Goal: Information Seeking & Learning: Compare options

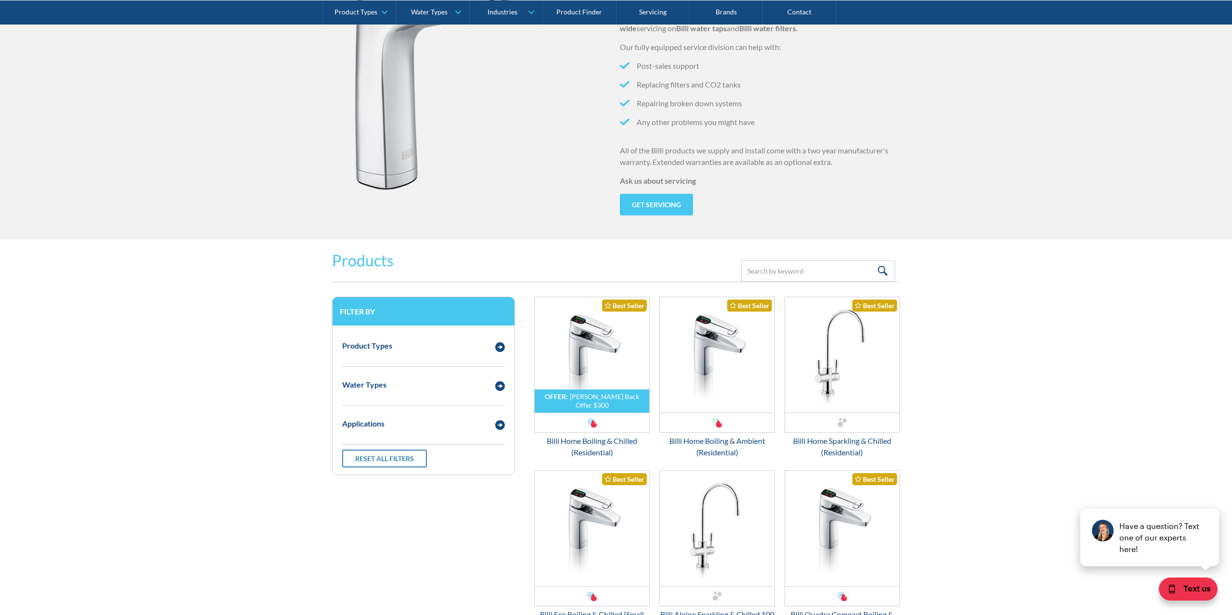
scroll to position [1767, 0]
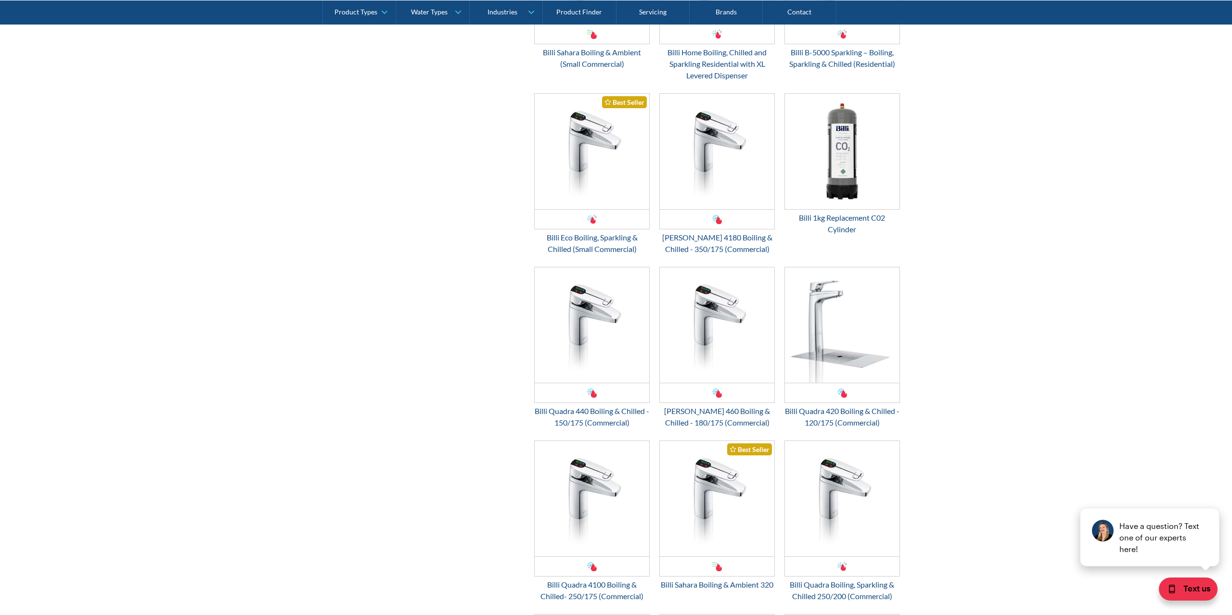
click at [379, 321] on div "Filter by Product Types Filtered Water Taps Sensor/Hands Free Taps Water Cooler…" at bounding box center [616, 295] width 568 height 1468
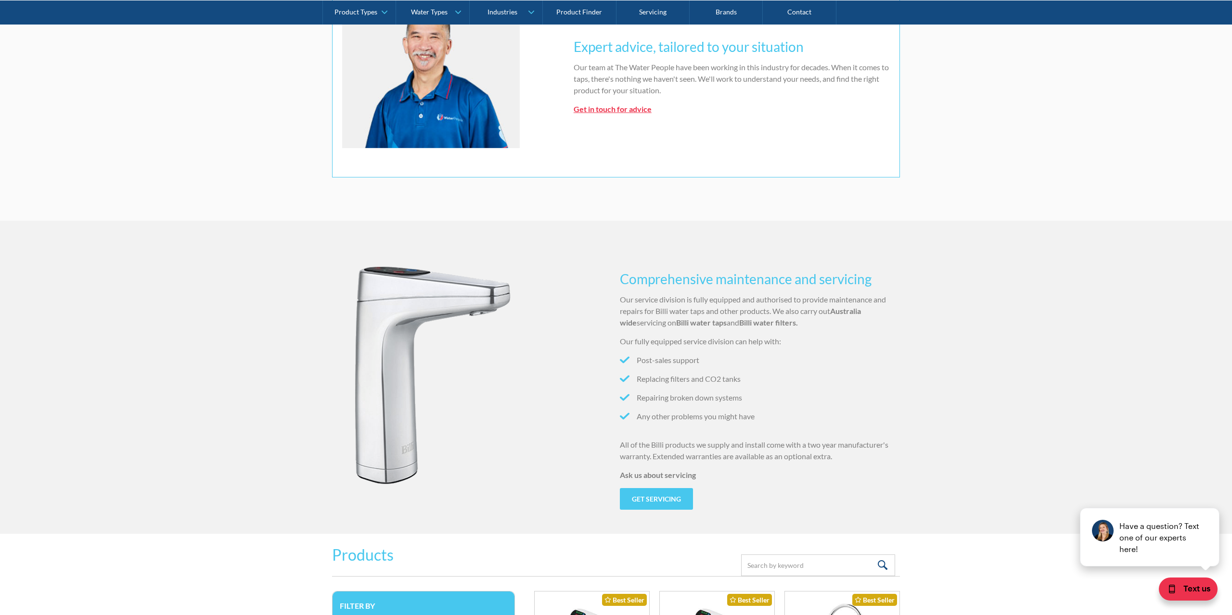
scroll to position [1178, 0]
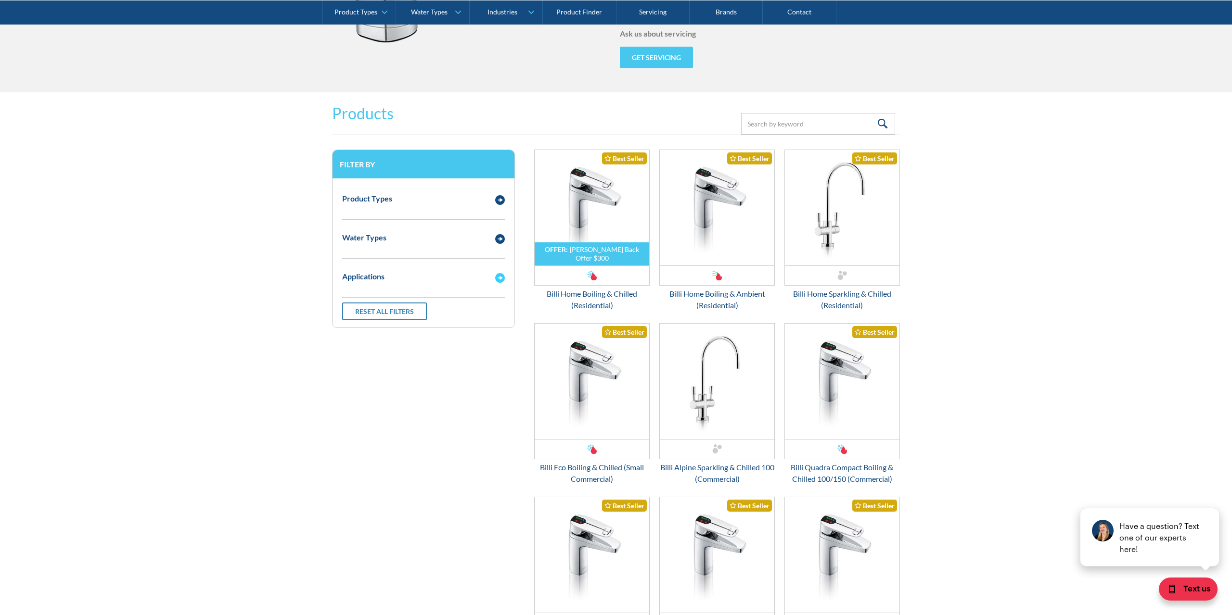
click at [406, 272] on div "Applications" at bounding box center [413, 277] width 153 height 12
click at [386, 310] on span "Commercial" at bounding box center [372, 310] width 40 height 12
click at [348, 310] on input "Commercial" at bounding box center [345, 309] width 6 height 6
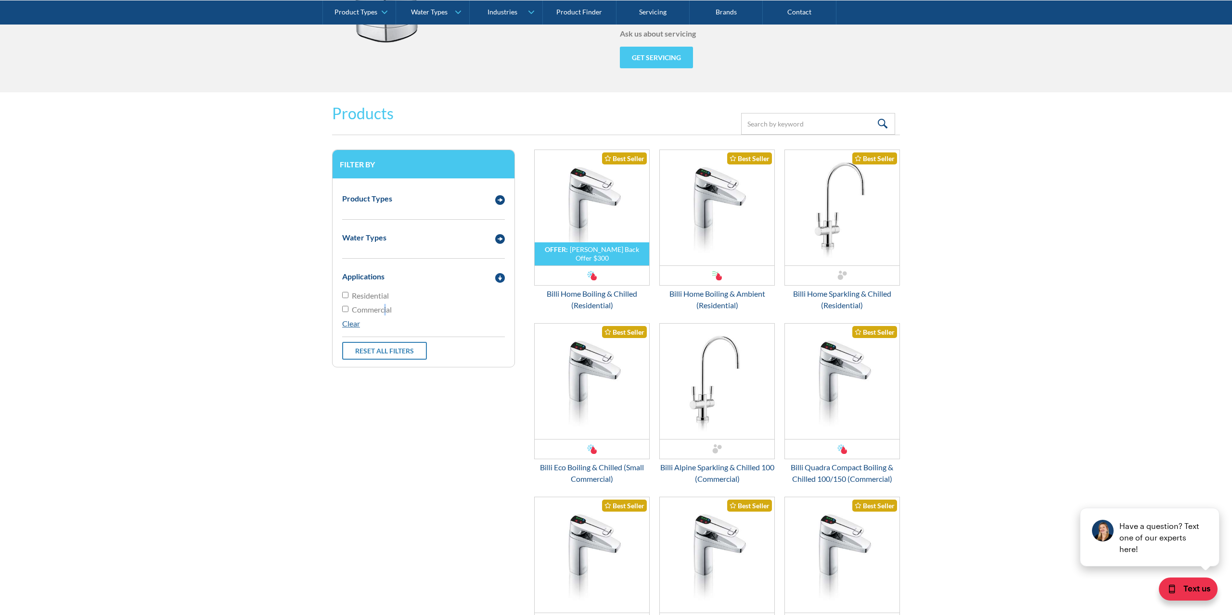
checkbox input "true"
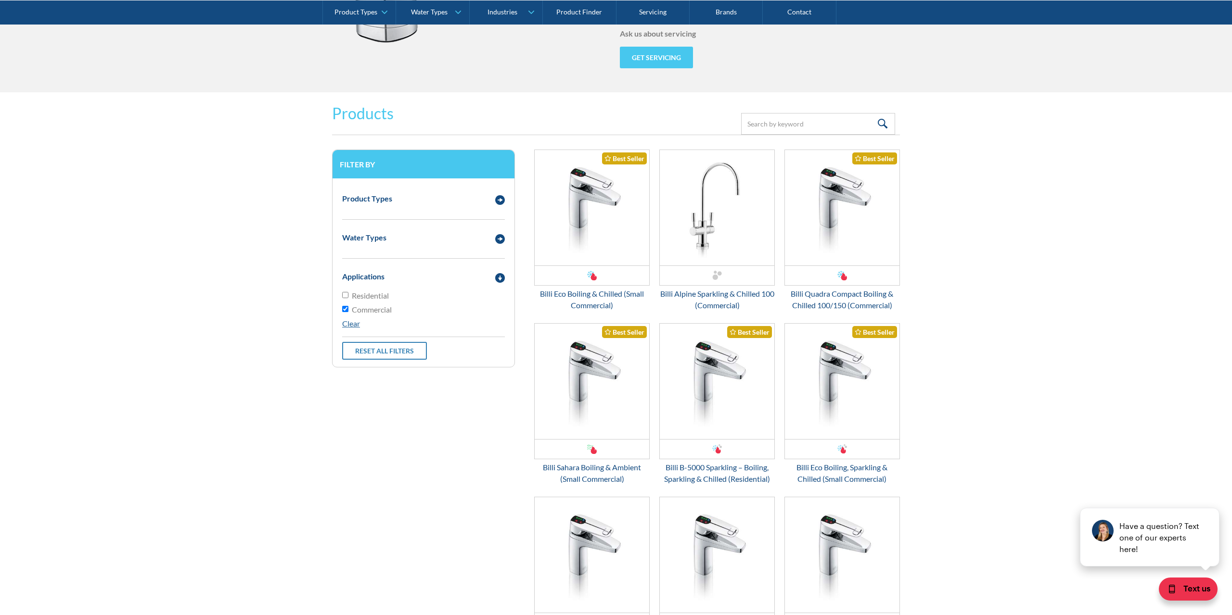
click at [419, 248] on div "Water Types" at bounding box center [423, 238] width 172 height 26
click at [399, 304] on span "Chilled & Boiling" at bounding box center [379, 299] width 55 height 12
click at [348, 301] on input "Chilled & Boiling" at bounding box center [345, 297] width 6 height 6
radio input "true"
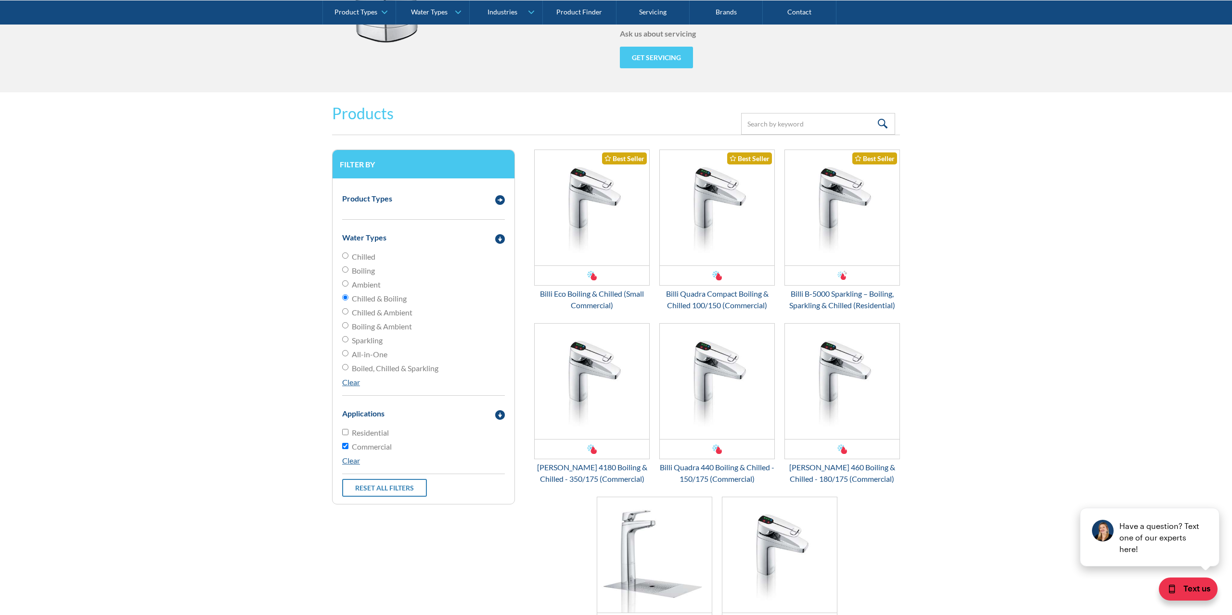
drag, startPoint x: 1040, startPoint y: 324, endPoint x: 1026, endPoint y: 323, distance: 14.0
click at [1039, 324] on form "Products Filter Filter by Product Types Filtered Water Taps Sensor/Hands Free T…" at bounding box center [616, 399] width 1213 height 615
click at [371, 201] on div "Product Types" at bounding box center [367, 199] width 50 height 12
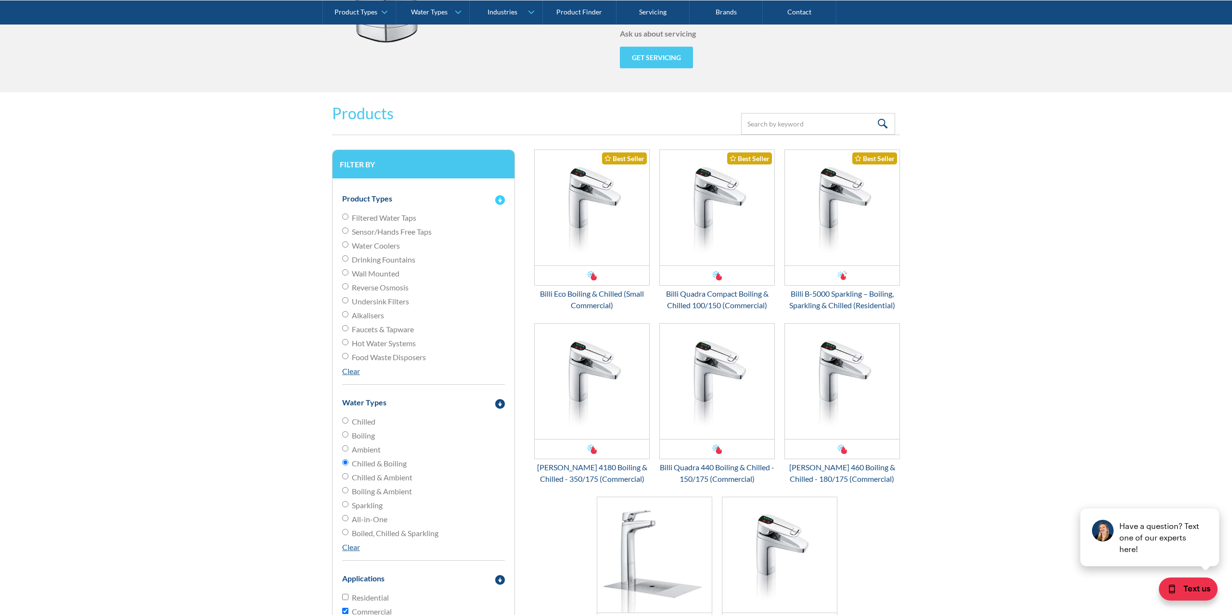
click at [371, 201] on div "Product Types" at bounding box center [367, 199] width 50 height 12
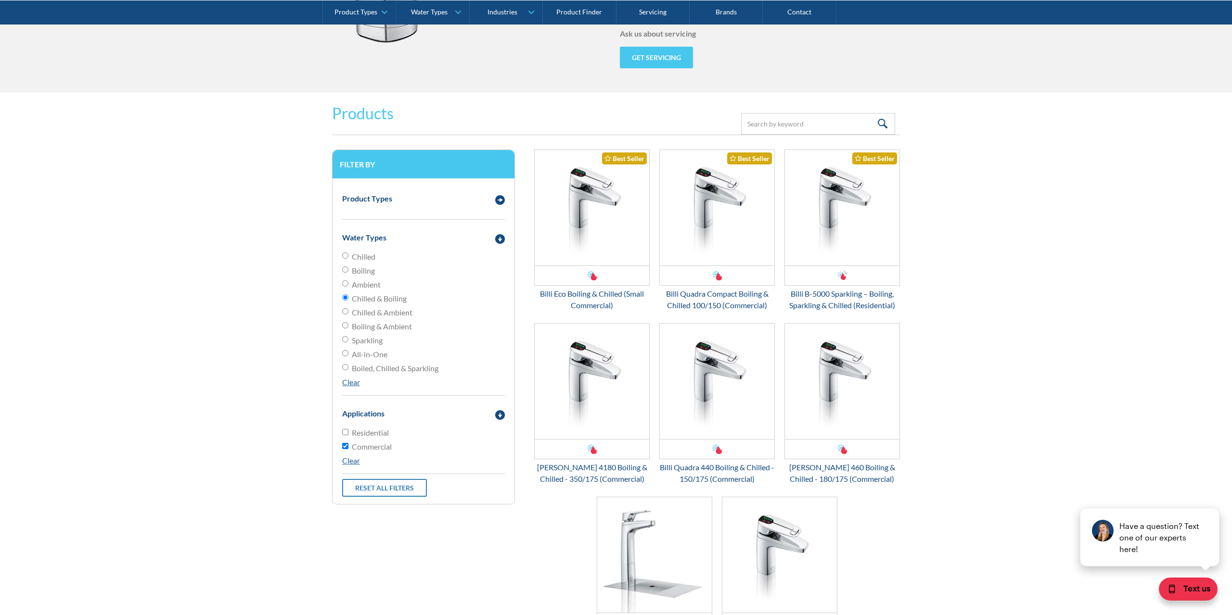
click at [1117, 390] on form "Products Filter Filter by Product Types Filtered Water Taps Sensor/Hands Free T…" at bounding box center [616, 399] width 1213 height 615
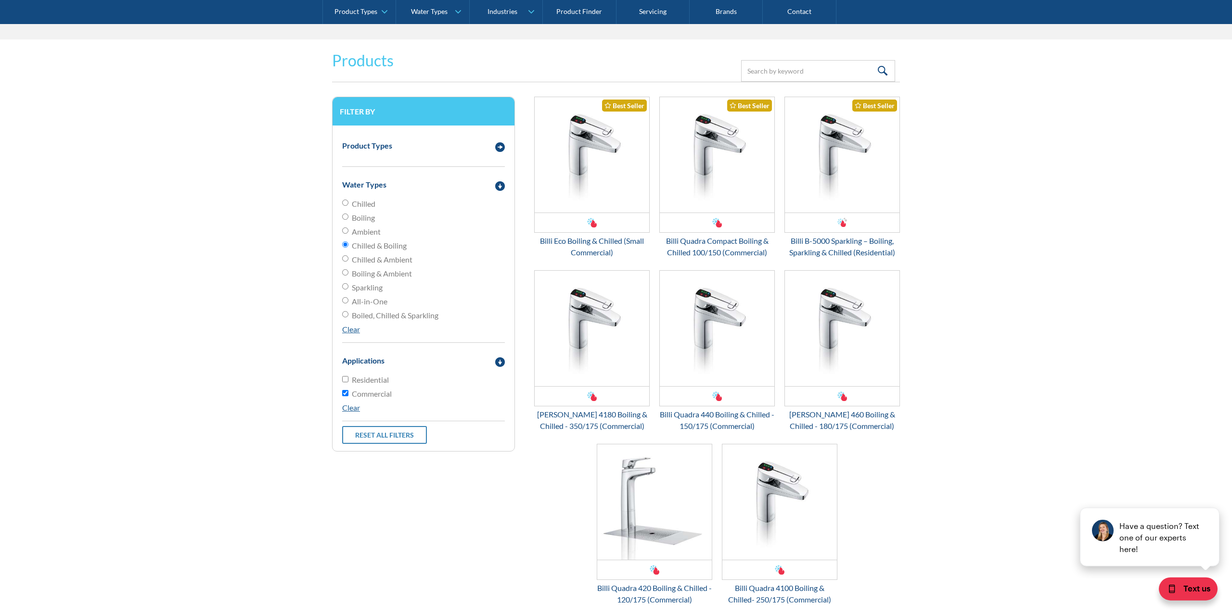
scroll to position [1178, 0]
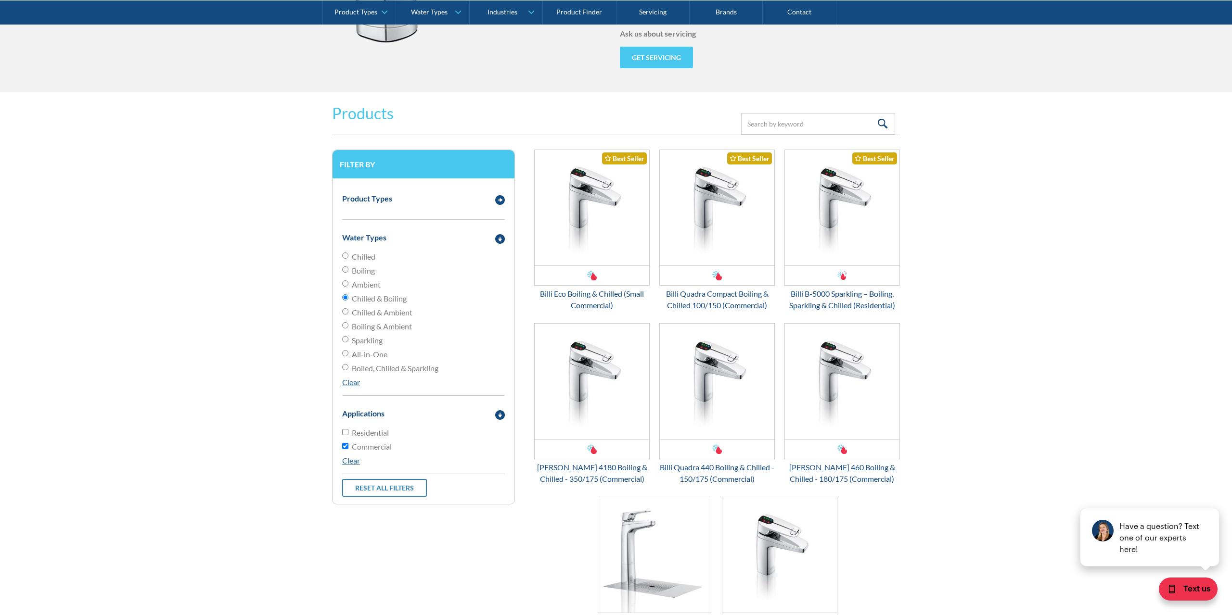
click at [345, 452] on label "Commercial" at bounding box center [423, 447] width 163 height 12
click at [345, 449] on input "Commercial" at bounding box center [345, 446] width 6 height 6
checkbox input "false"
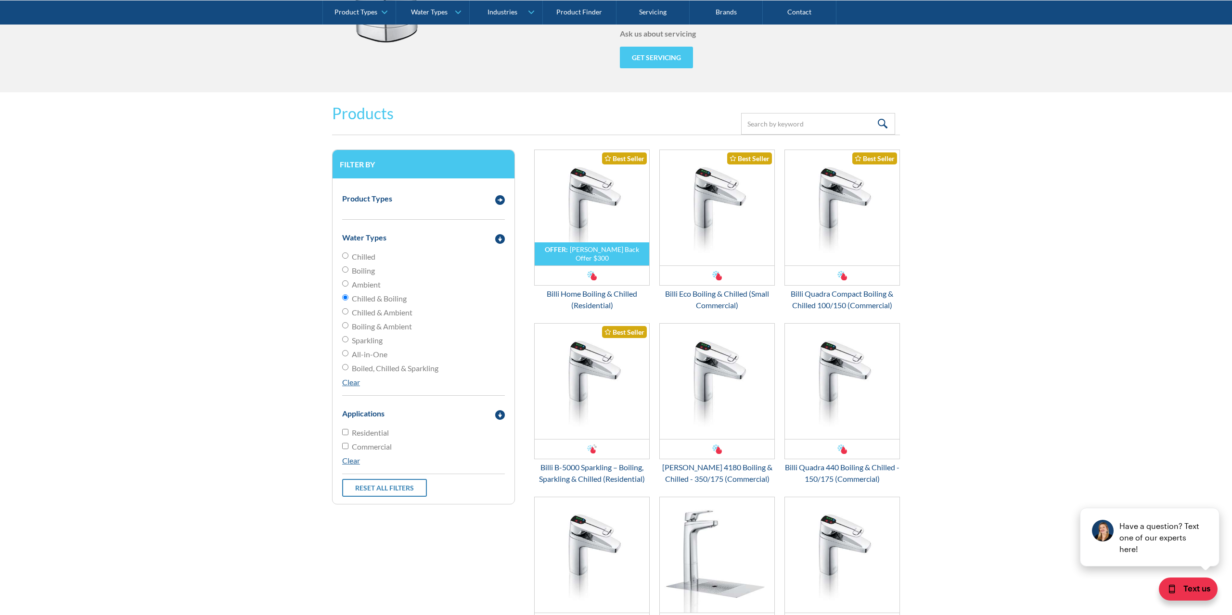
click at [345, 431] on input "Residential" at bounding box center [345, 432] width 6 height 6
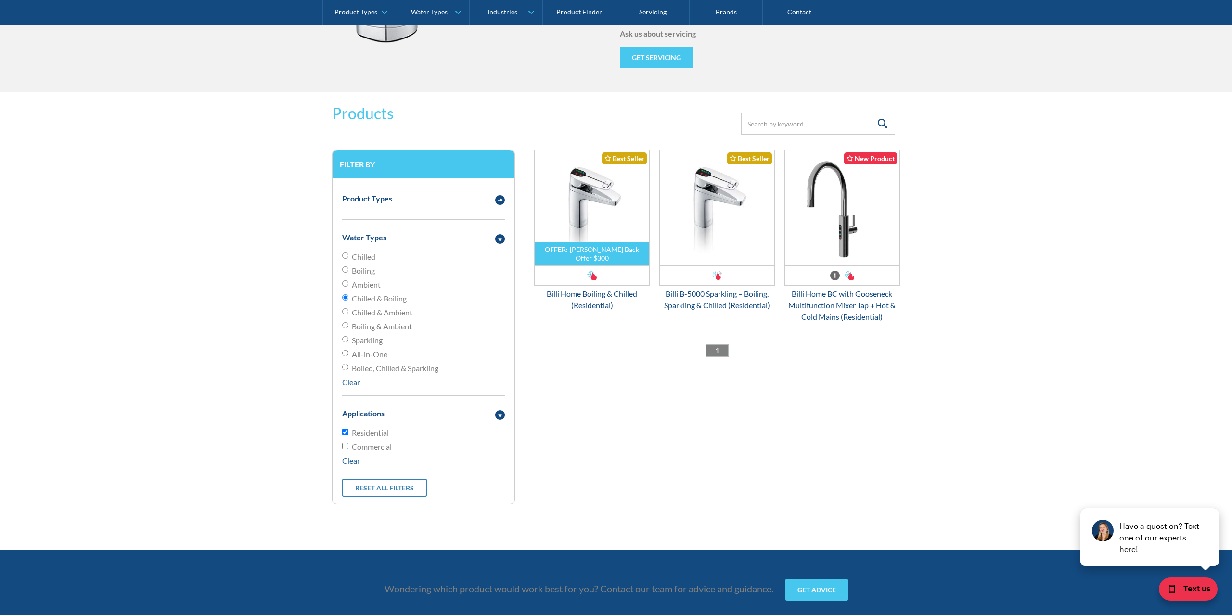
click at [346, 431] on input "Residential" at bounding box center [345, 432] width 6 height 6
checkbox input "false"
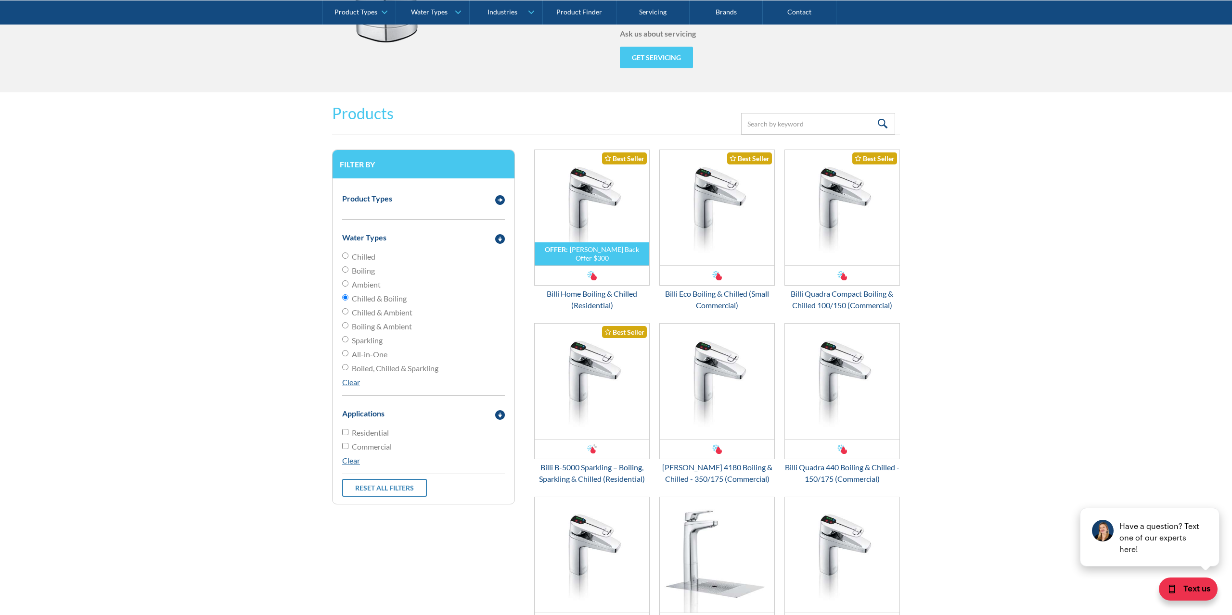
drag, startPoint x: 135, startPoint y: 397, endPoint x: 1231, endPoint y: 439, distance: 1096.9
click at [146, 398] on form "Products Filter Filter by Product Types Filtered Water Taps Sensor/Hands Free T…" at bounding box center [616, 492] width 1213 height 800
